Goal: Task Accomplishment & Management: Use online tool/utility

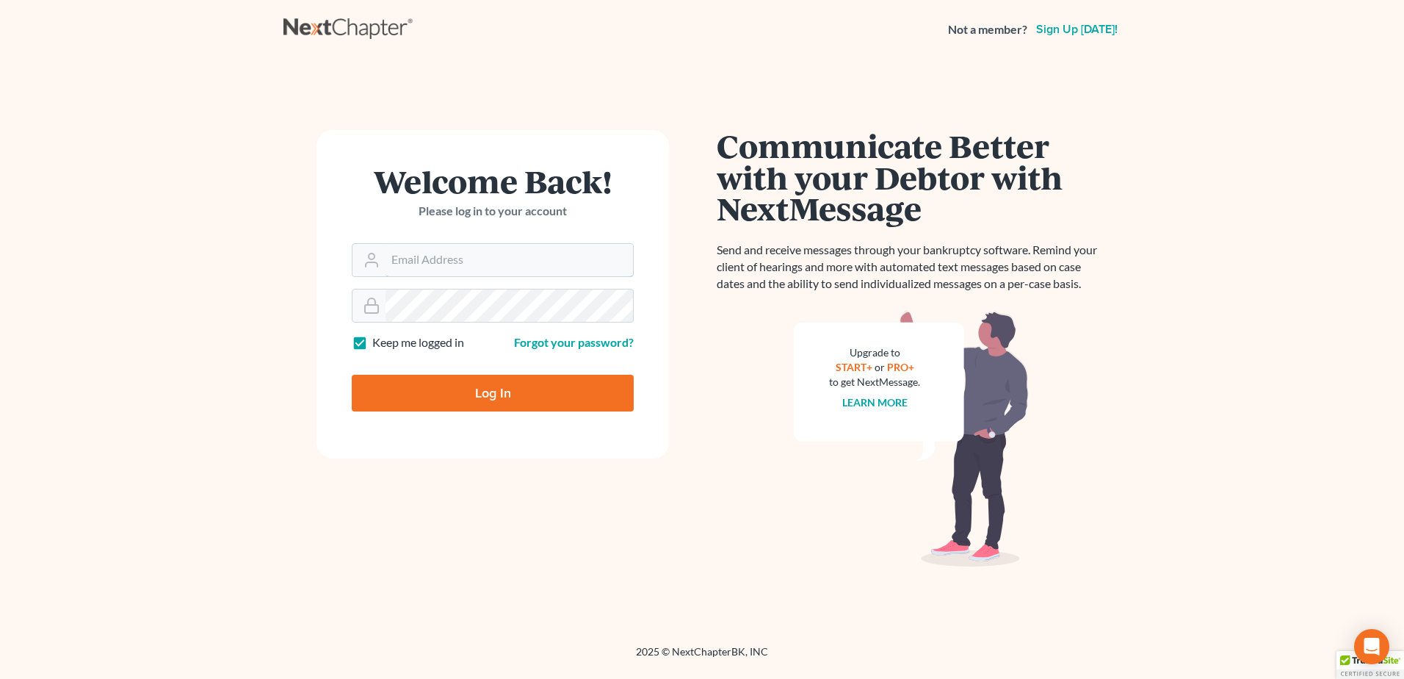
type input "[EMAIL_ADDRESS][DOMAIN_NAME]"
click at [435, 394] on input "Log In" at bounding box center [493, 393] width 282 height 37
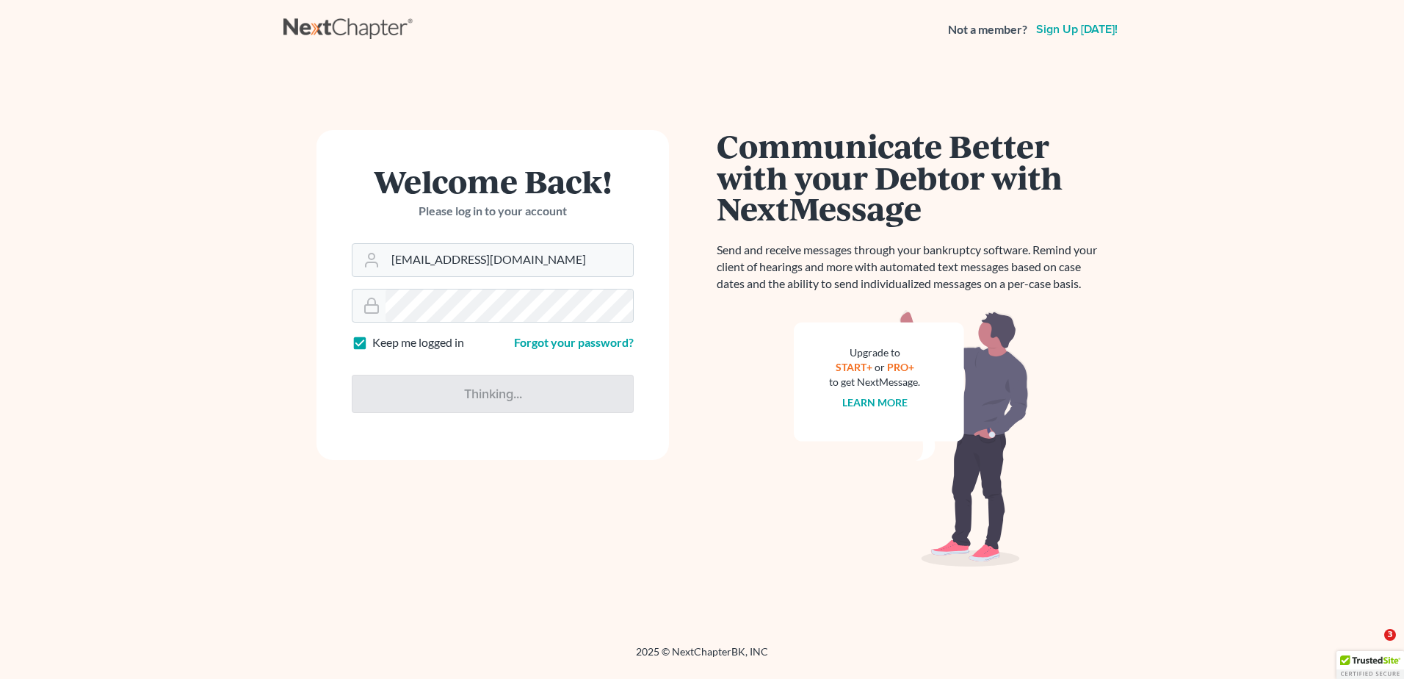
type input "Thinking..."
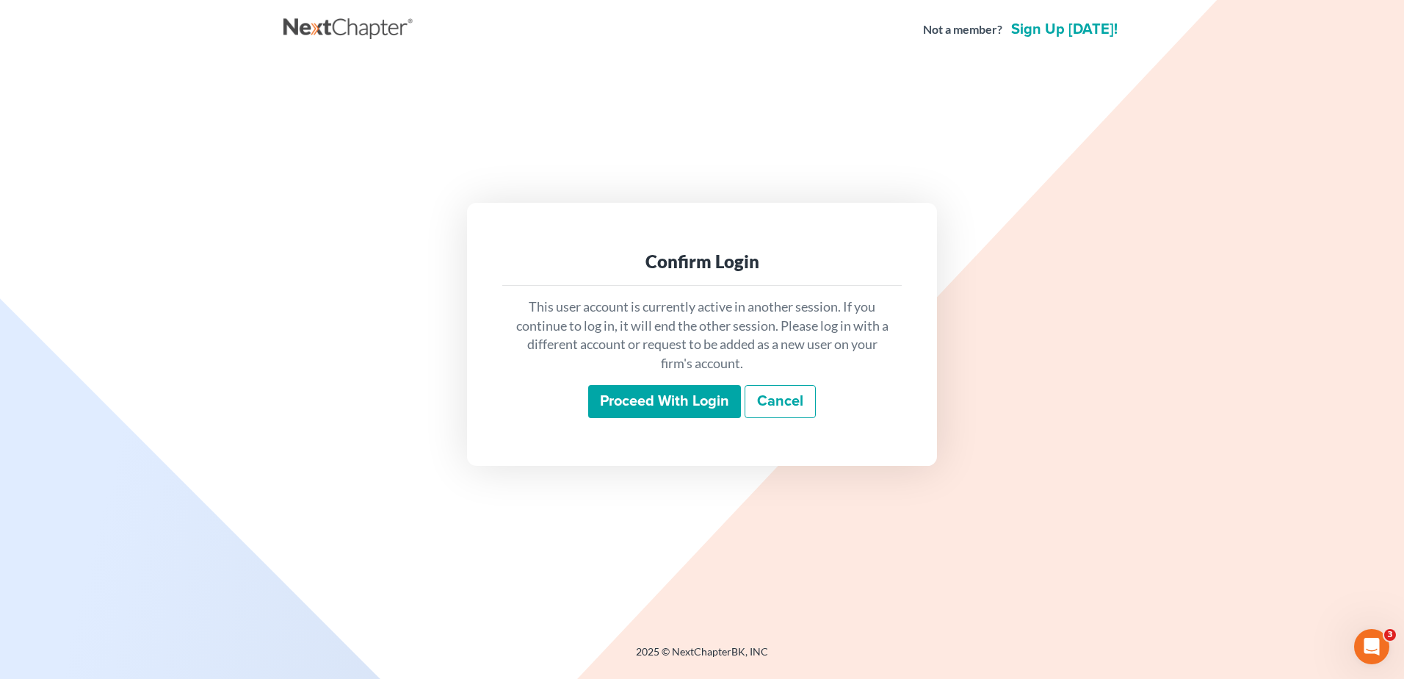
click at [626, 394] on input "Proceed with login" at bounding box center [664, 402] width 153 height 34
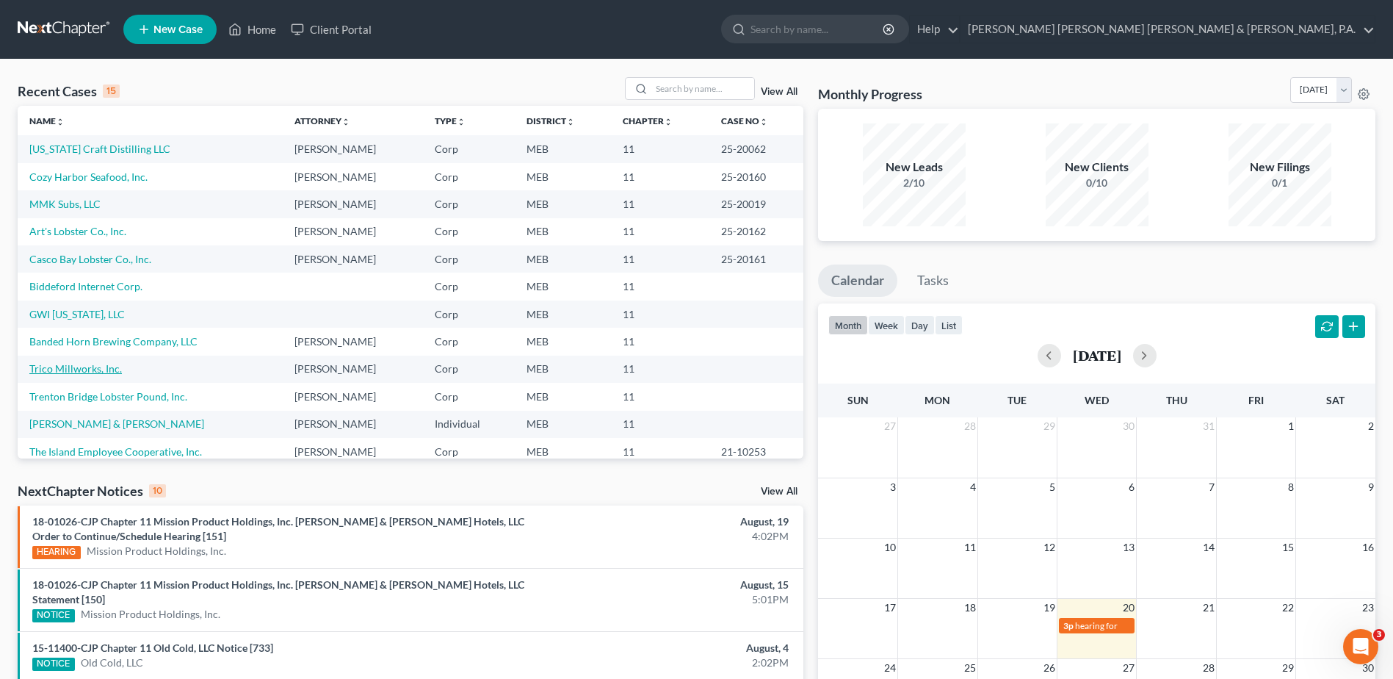
click at [82, 369] on link "Trico Millworks, Inc." at bounding box center [75, 368] width 93 height 12
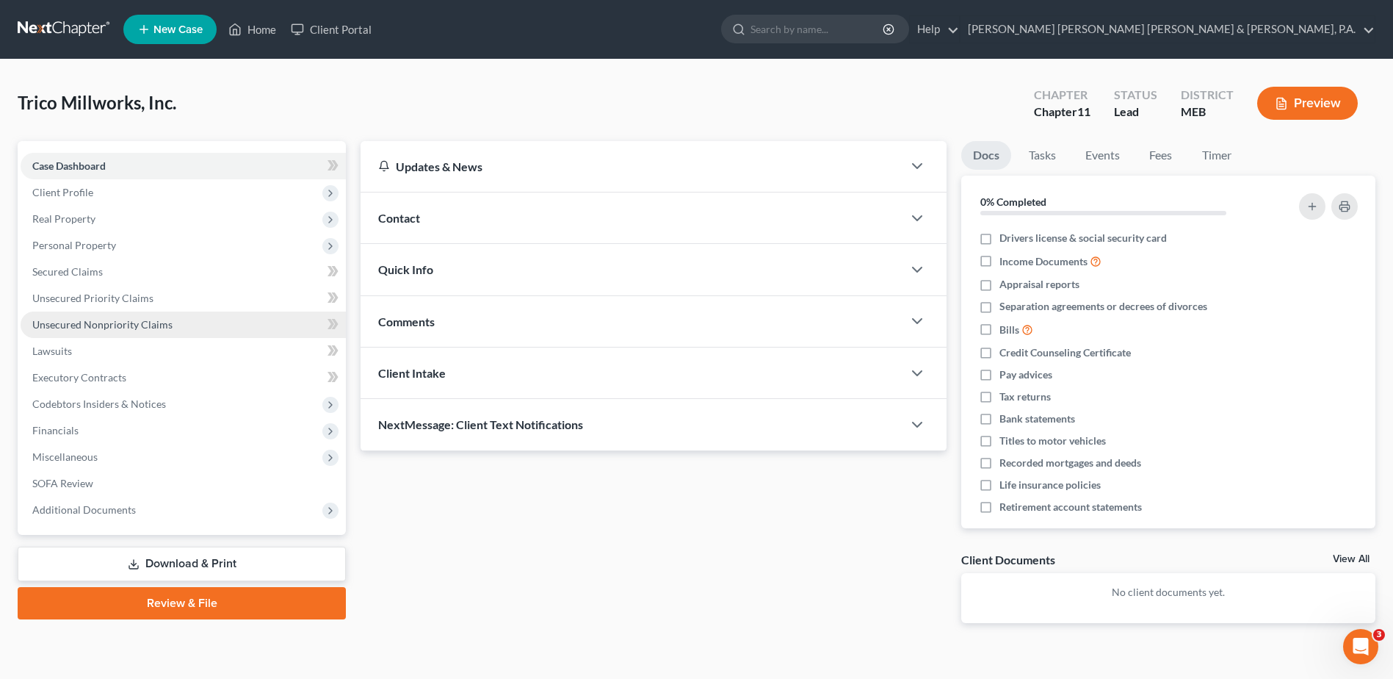
click at [145, 330] on link "Unsecured Nonpriority Claims" at bounding box center [183, 324] width 325 height 26
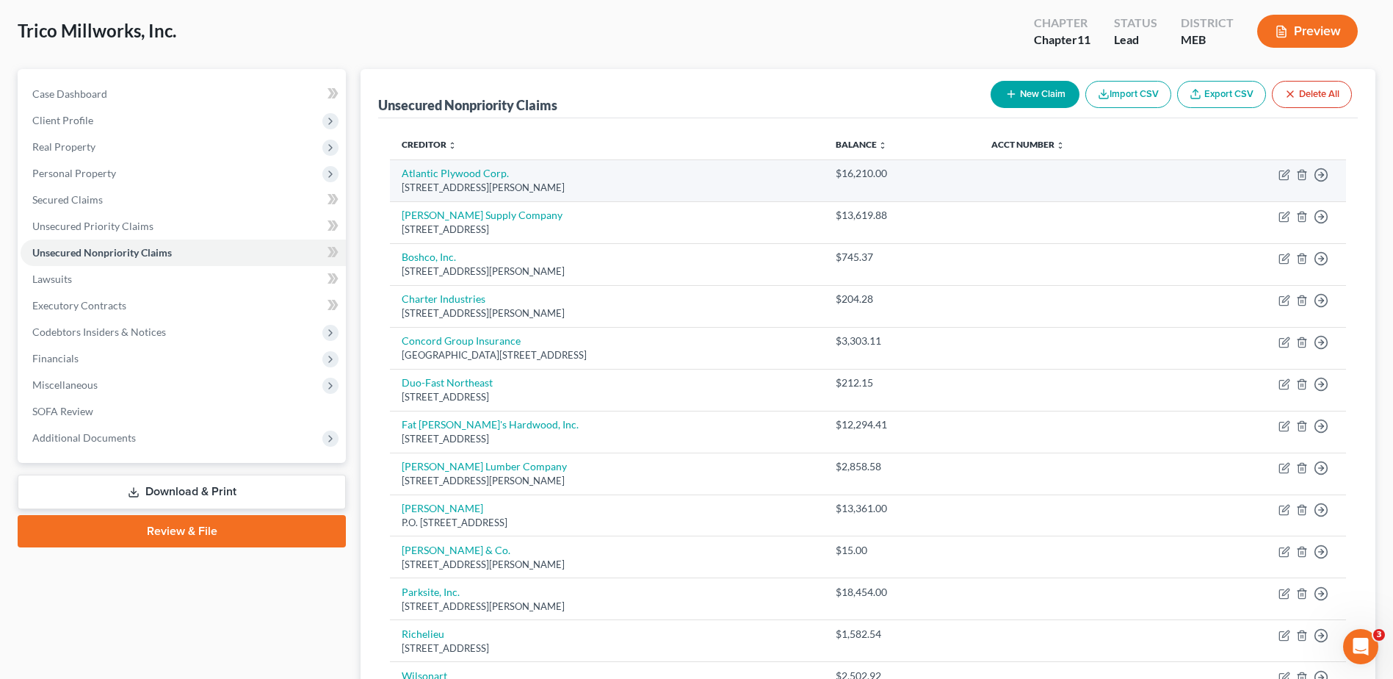
scroll to position [73, 0]
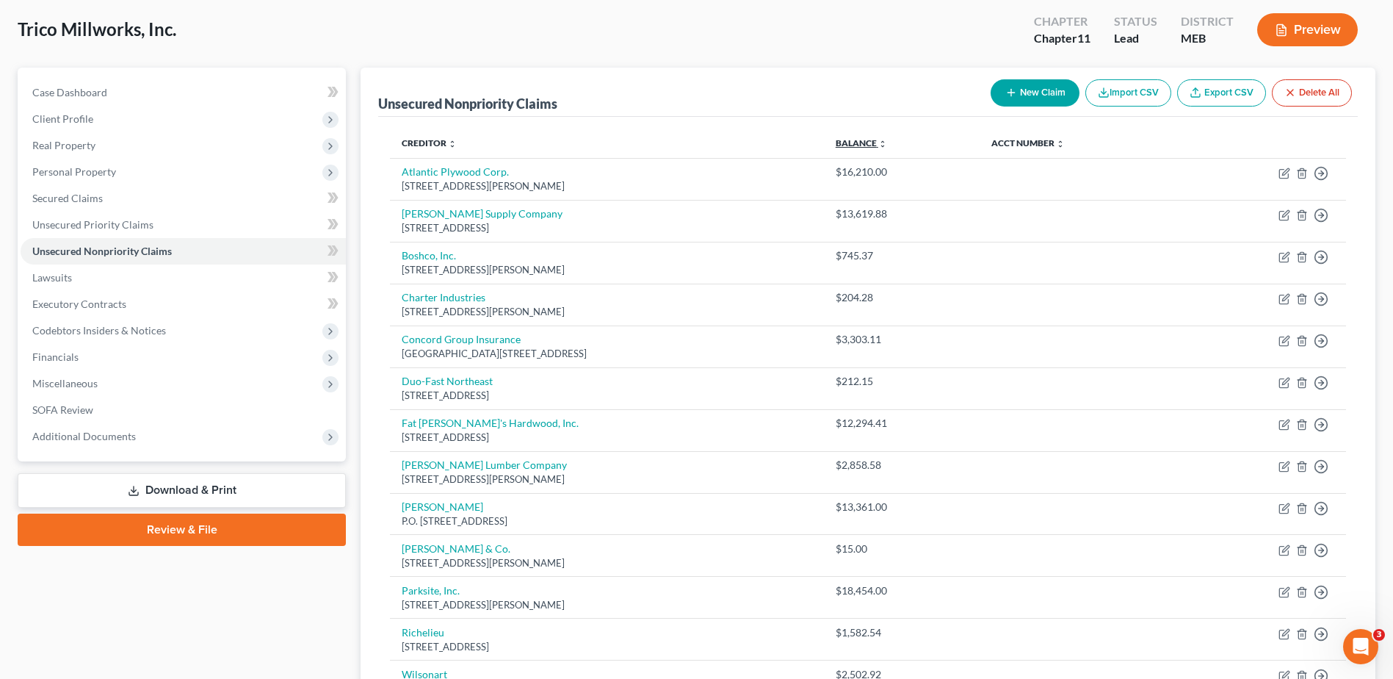
click at [887, 145] on link "Balance expand_more expand_less unfold_more" at bounding box center [861, 142] width 51 height 11
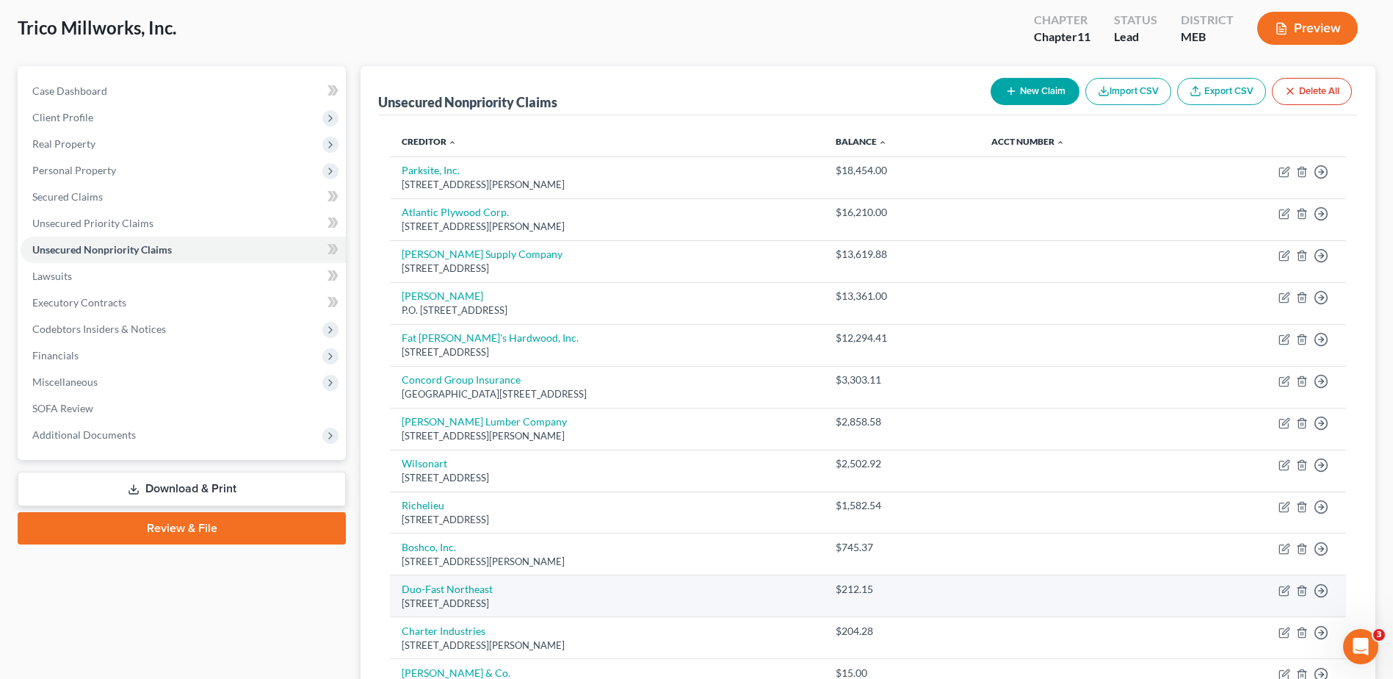
scroll to position [147, 0]
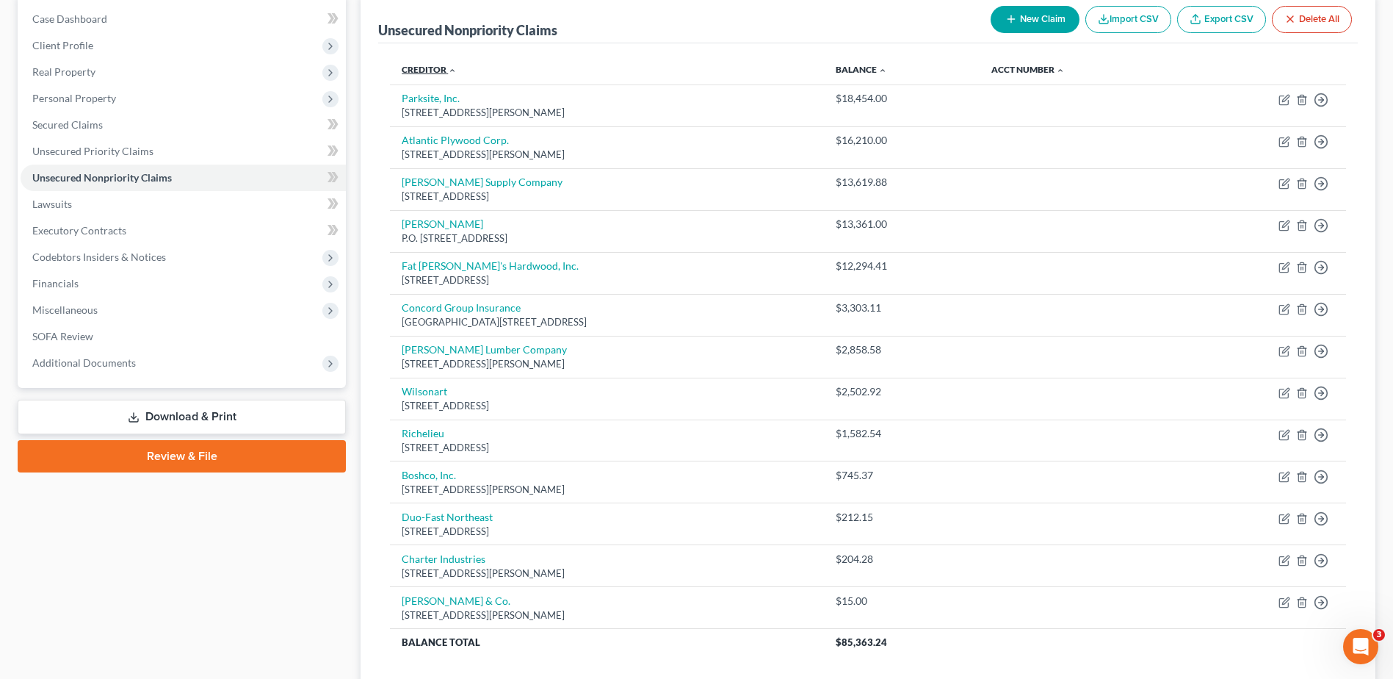
click at [422, 65] on link "Creditor expand_more expand_less unfold_more" at bounding box center [429, 69] width 55 height 11
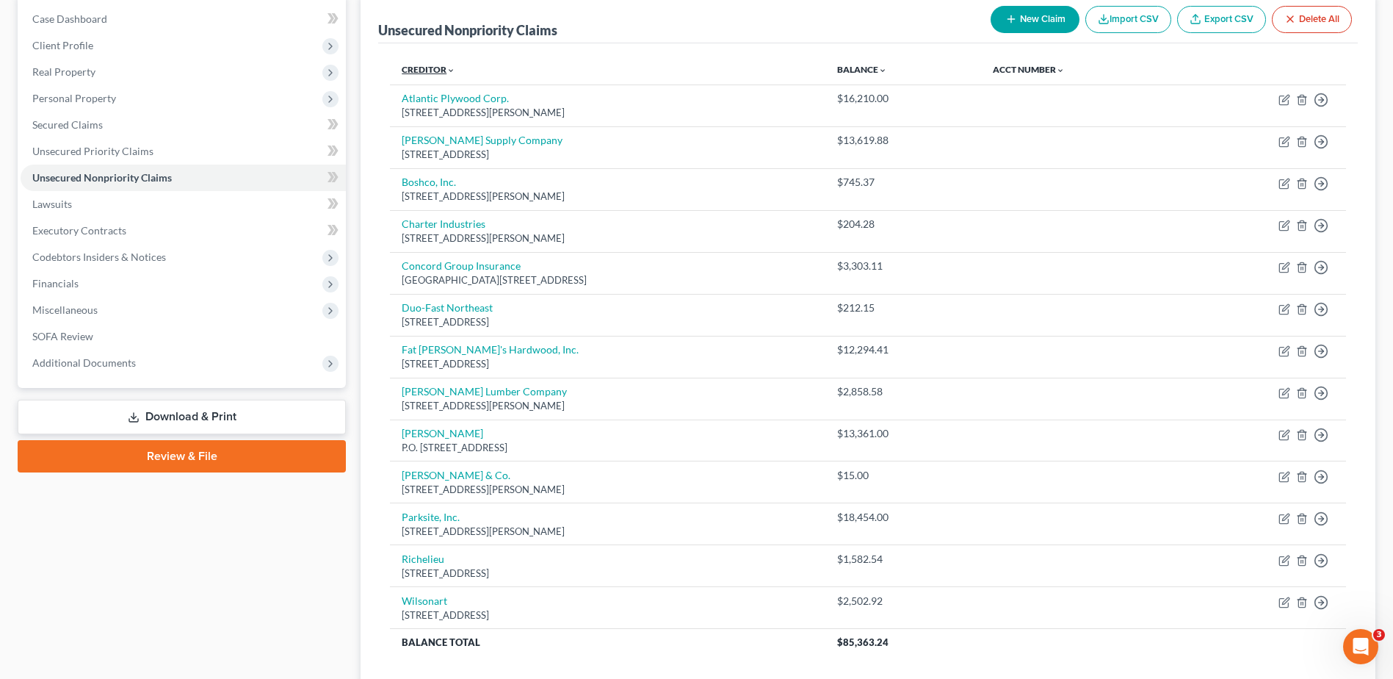
click at [438, 73] on link "Creditor expand_more expand_less unfold_more" at bounding box center [429, 69] width 54 height 11
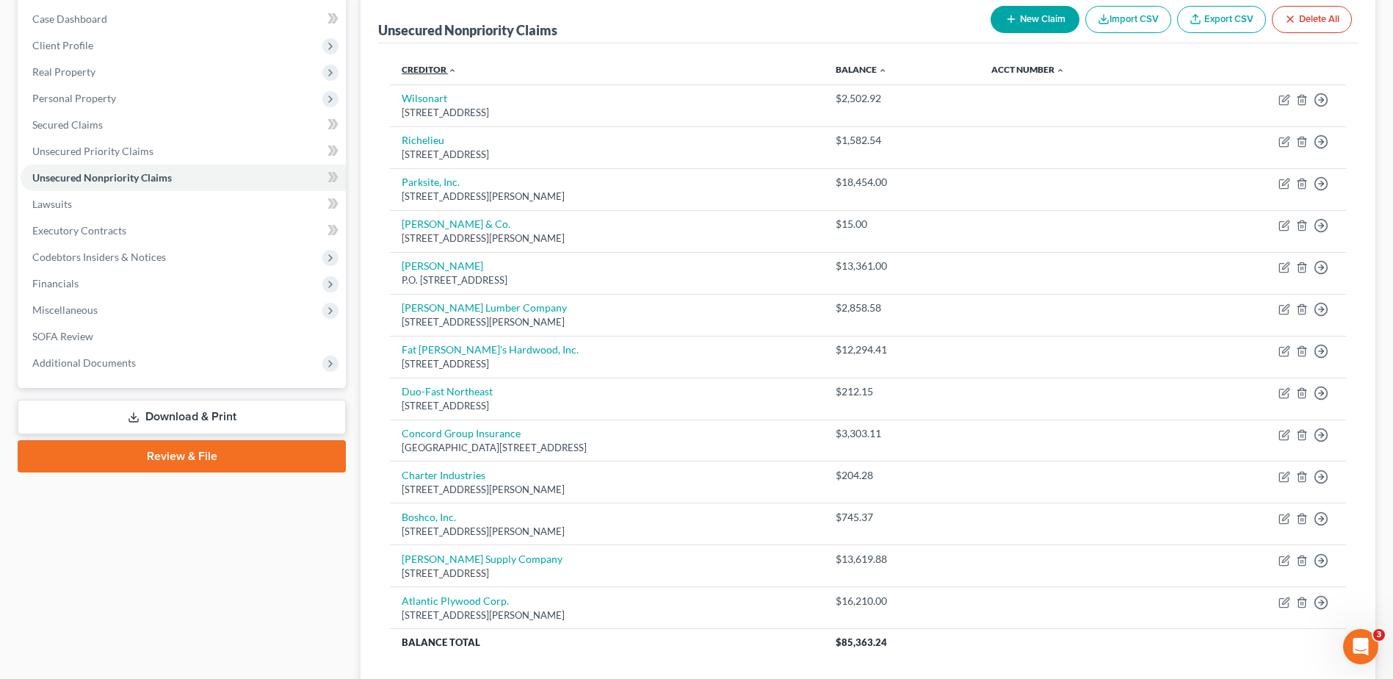
click at [438, 73] on link "Creditor expand_more expand_less unfold_more" at bounding box center [429, 69] width 55 height 11
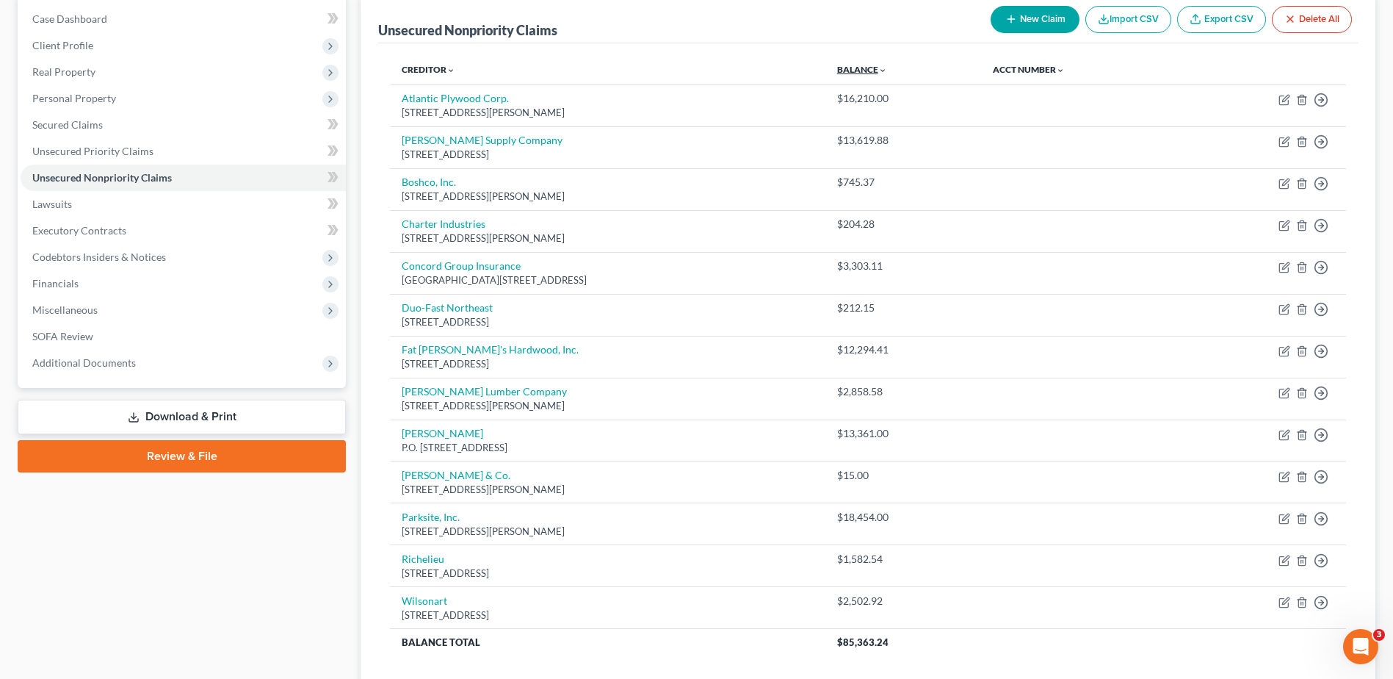
click at [881, 70] on link "Balance expand_more expand_less unfold_more" at bounding box center [862, 69] width 50 height 11
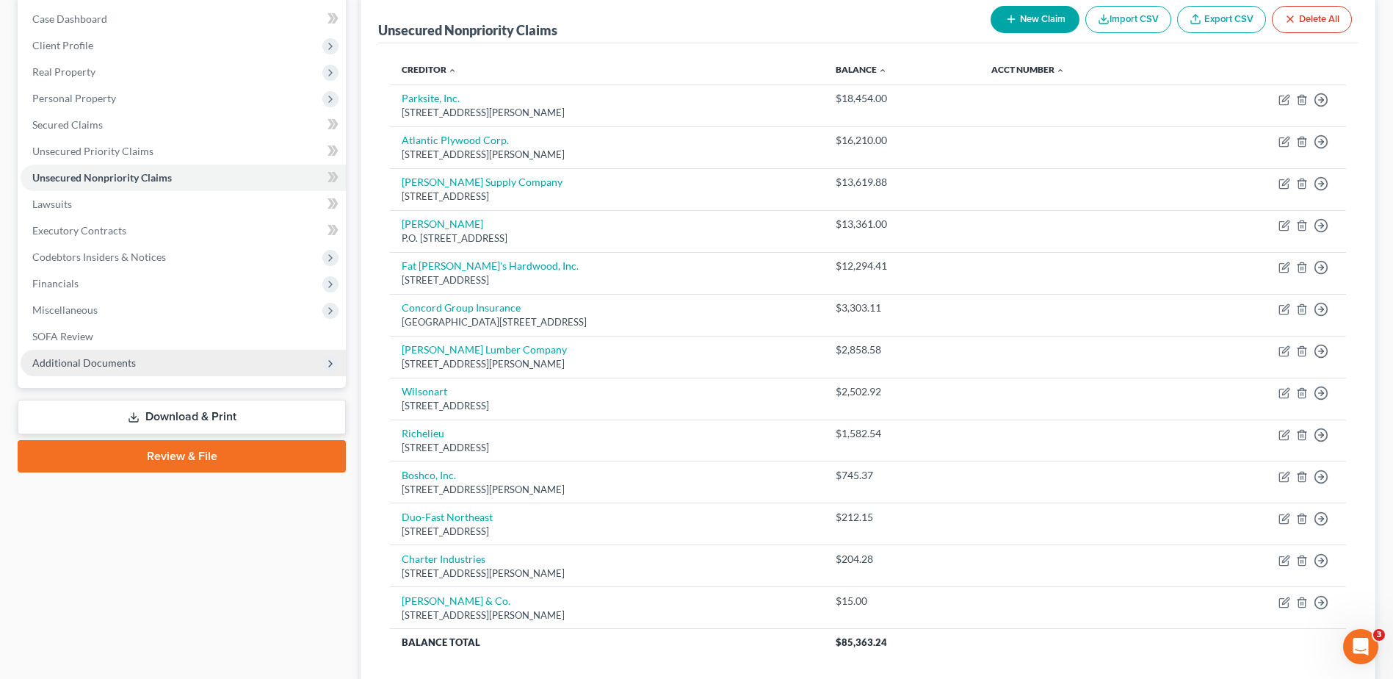
click at [142, 369] on span "Additional Documents" at bounding box center [183, 363] width 325 height 26
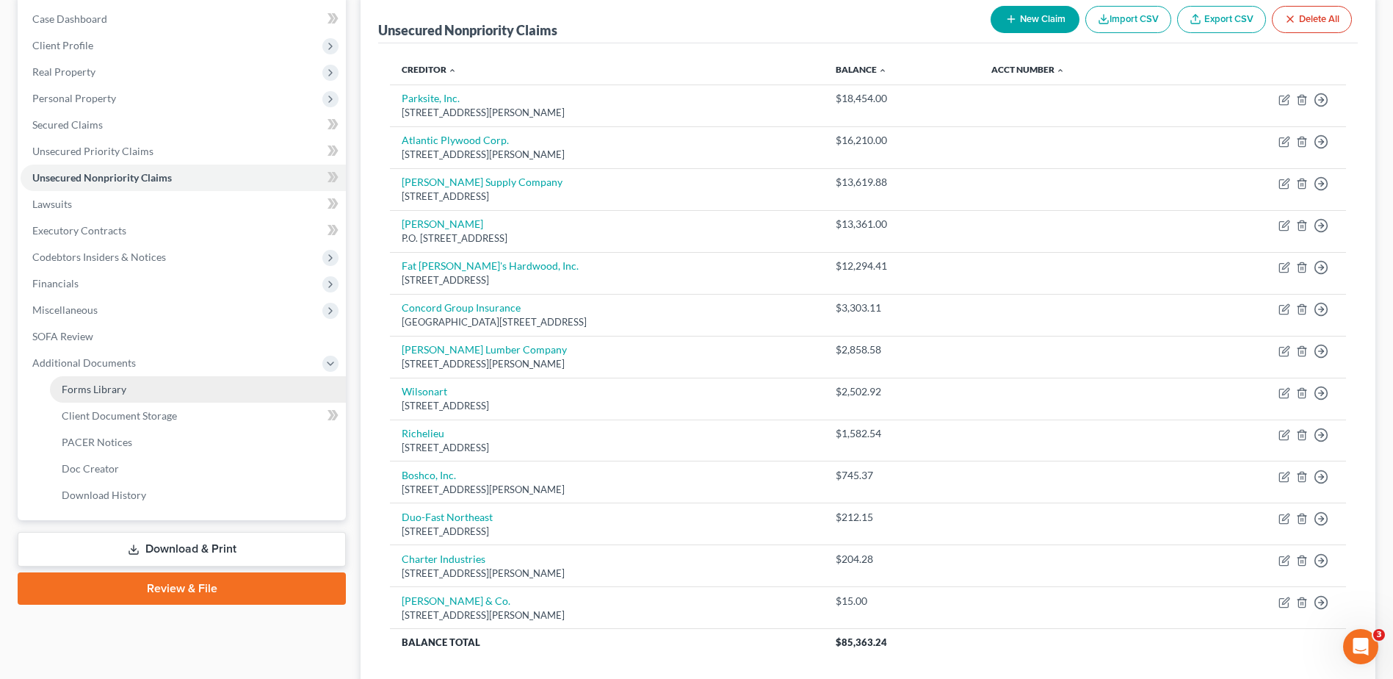
click at [127, 386] on link "Forms Library" at bounding box center [198, 389] width 296 height 26
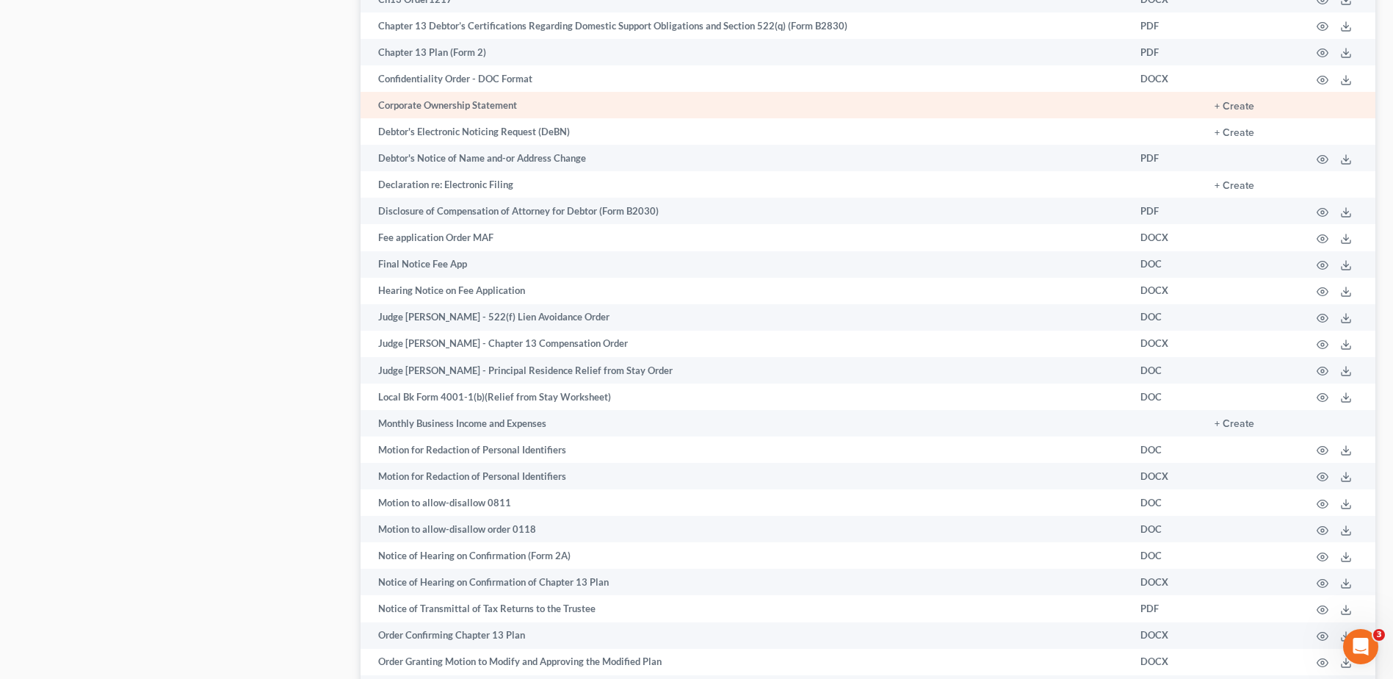
scroll to position [734, 0]
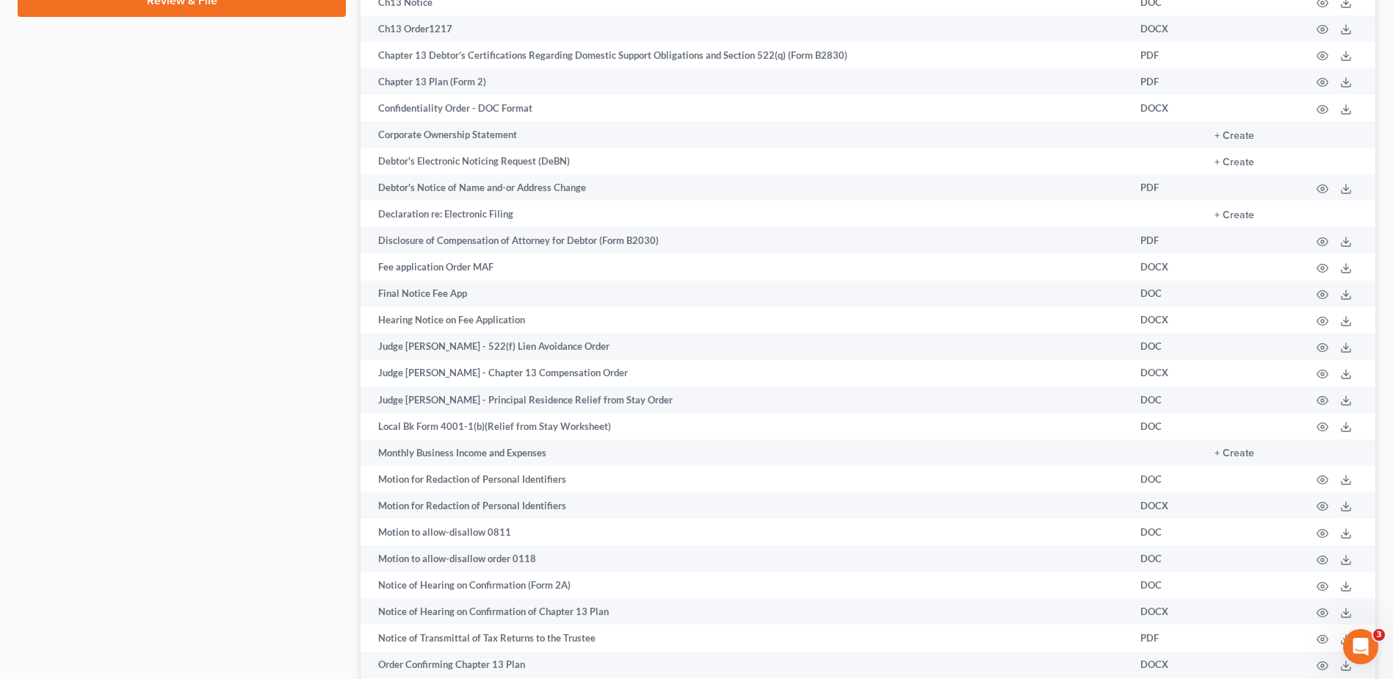
drag, startPoint x: 513, startPoint y: 209, endPoint x: 322, endPoint y: 214, distance: 191.8
click at [322, 214] on div "Case Dashboard Payments Invoices Payments Payments Credit Report Client Profile" at bounding box center [181, 332] width 343 height 1851
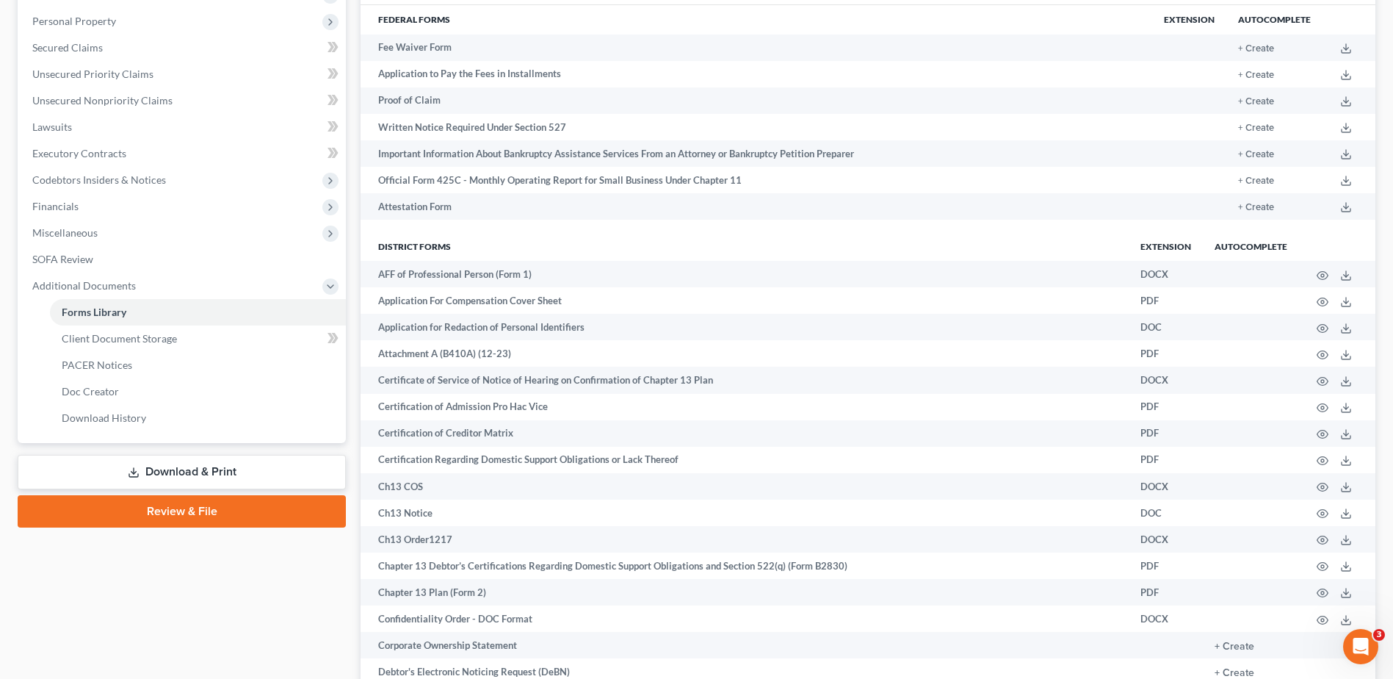
scroll to position [220, 0]
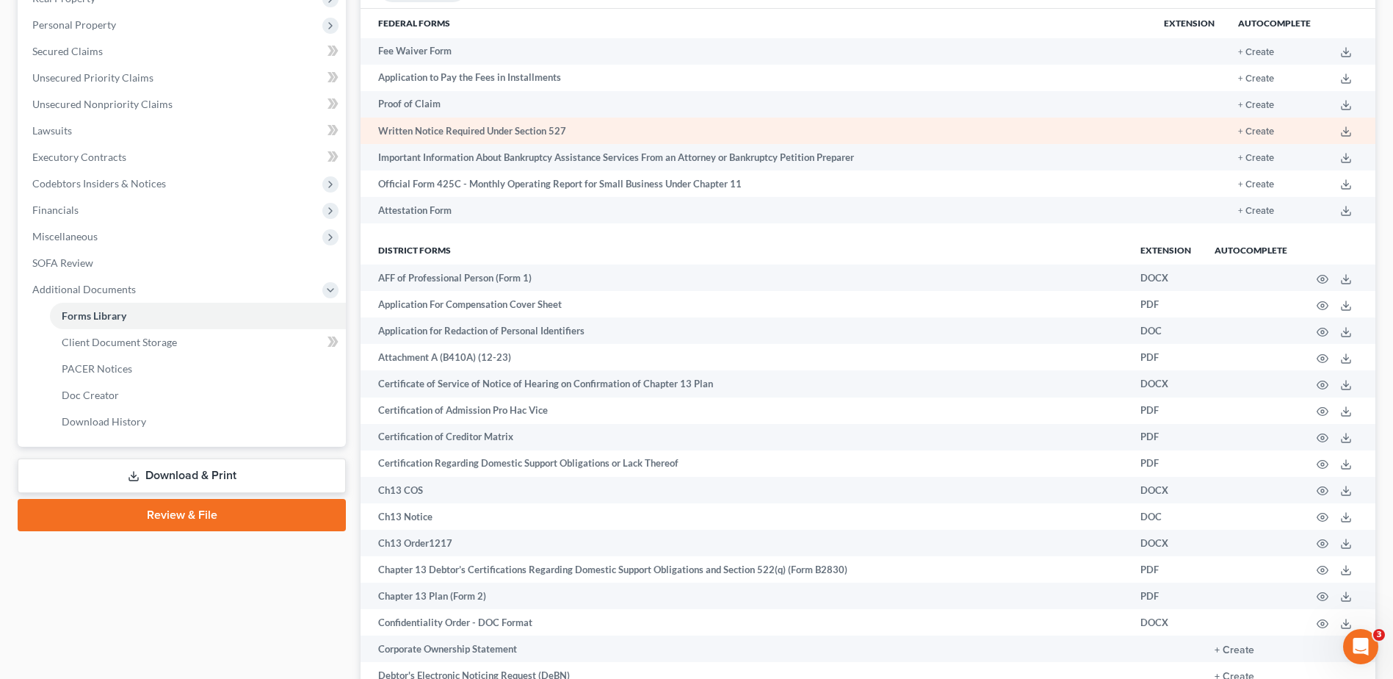
click at [459, 129] on td "Written Notice Required Under Section 527" at bounding box center [757, 131] width 792 height 26
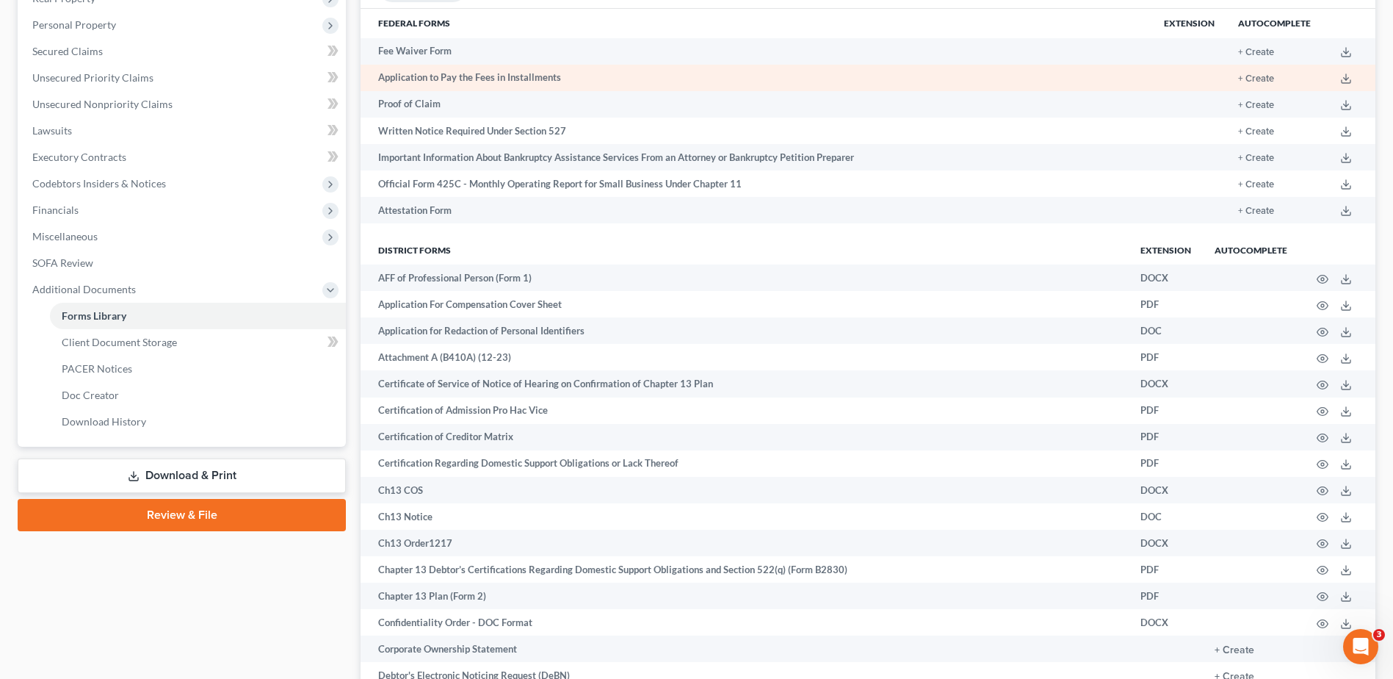
click at [431, 80] on td "Application to Pay the Fees in Installments" at bounding box center [757, 78] width 792 height 26
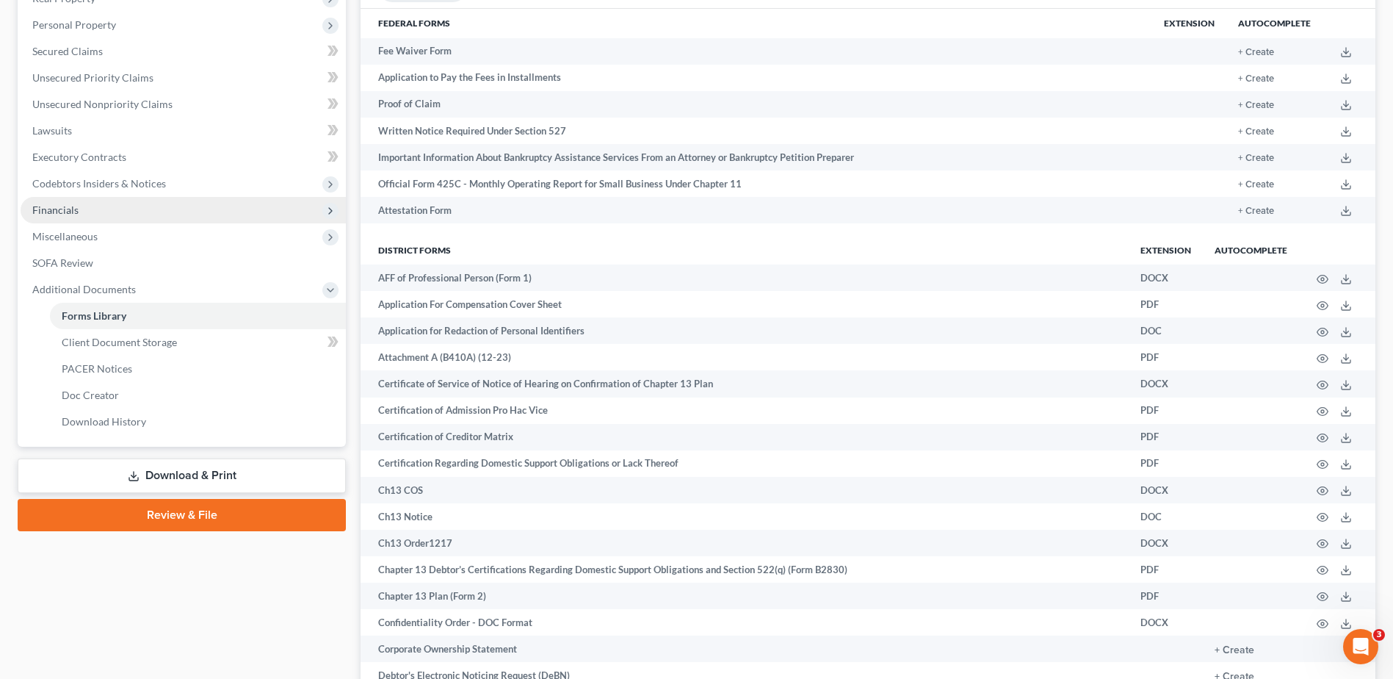
click at [51, 205] on span "Financials" at bounding box center [55, 209] width 46 height 12
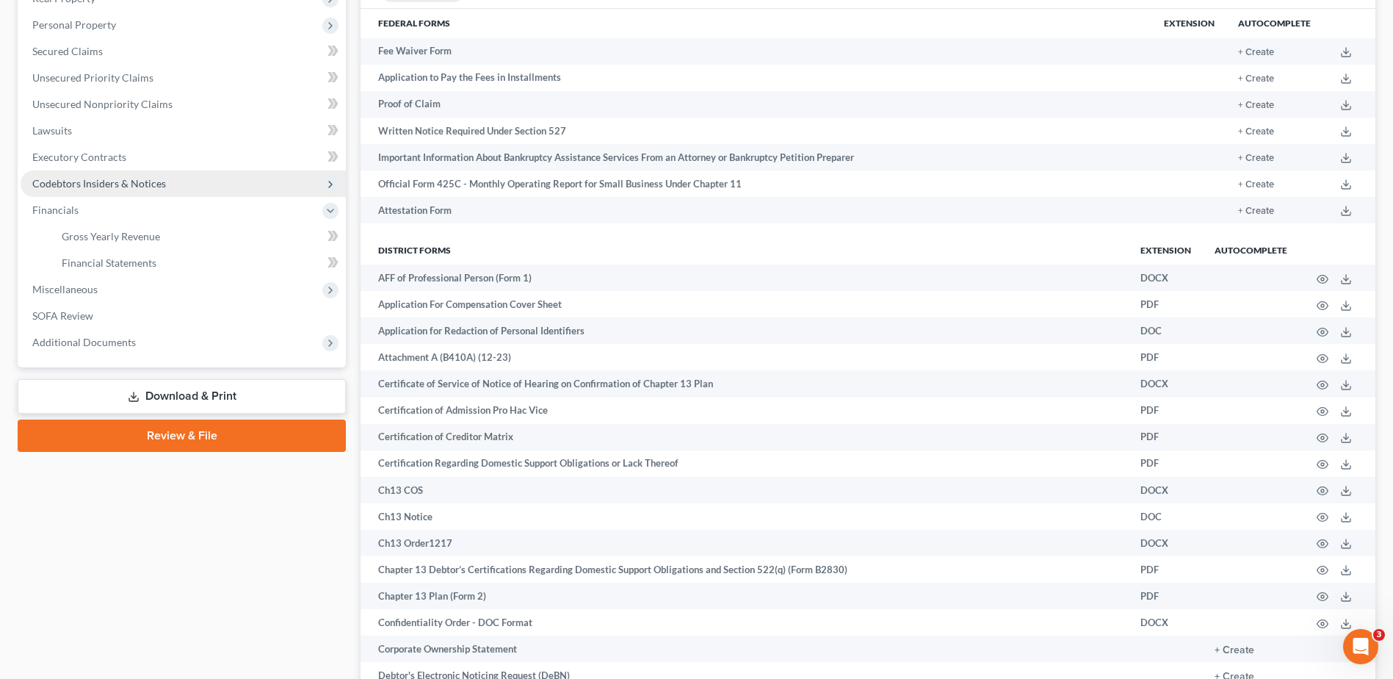
click at [60, 187] on span "Codebtors Insiders & Notices" at bounding box center [99, 183] width 134 height 12
